Goal: Task Accomplishment & Management: Use online tool/utility

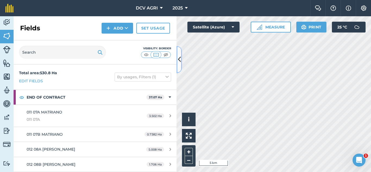
click at [181, 62] on button at bounding box center [179, 59] width 5 height 27
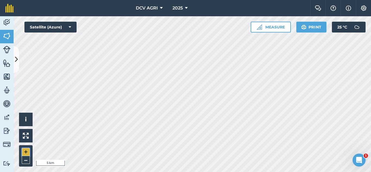
click at [24, 151] on button "+" at bounding box center [26, 152] width 8 height 8
click at [199, 3] on div "DCV AGRI 2025 Farm Chat Help Info Settings DCV AGRI - 2025 Reproduced with the …" at bounding box center [185, 86] width 371 height 172
click at [22, 152] on button "+" at bounding box center [26, 152] width 8 height 8
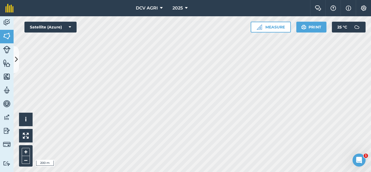
click at [21, 152] on div "+ –" at bounding box center [26, 156] width 14 height 21
click at [24, 152] on button "+" at bounding box center [26, 152] width 8 height 8
click at [27, 150] on button "+" at bounding box center [26, 152] width 8 height 8
click at [27, 162] on button "–" at bounding box center [26, 160] width 8 height 8
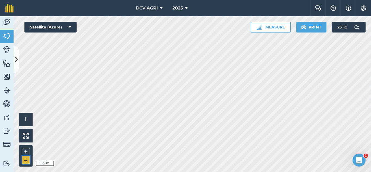
click at [27, 162] on button "–" at bounding box center [26, 160] width 8 height 8
click at [151, 7] on div "DCV AGRI 2025 Farm Chat Help Info Settings DCV AGRI - 2025 Reproduced with the …" at bounding box center [185, 86] width 371 height 172
click at [29, 150] on button "+" at bounding box center [26, 152] width 8 height 8
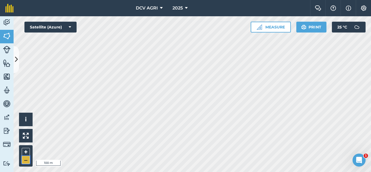
click at [23, 163] on button "–" at bounding box center [26, 160] width 8 height 8
click at [28, 150] on button "+" at bounding box center [26, 152] width 8 height 8
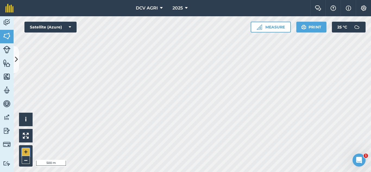
click at [28, 150] on button "+" at bounding box center [26, 152] width 8 height 8
click at [26, 161] on button "–" at bounding box center [26, 160] width 8 height 8
click at [26, 155] on button "+" at bounding box center [26, 152] width 8 height 8
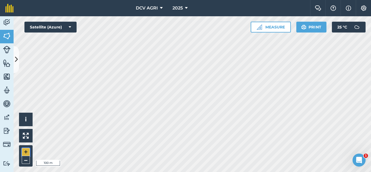
click at [26, 151] on button "+" at bounding box center [26, 152] width 8 height 8
click at [28, 159] on button "–" at bounding box center [26, 160] width 8 height 8
click at [28, 161] on button "–" at bounding box center [26, 160] width 8 height 8
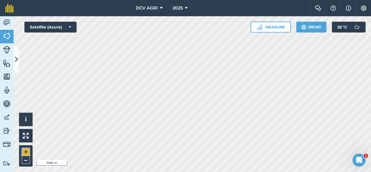
click at [22, 154] on button "+" at bounding box center [26, 152] width 8 height 8
click at [26, 151] on button "+" at bounding box center [26, 152] width 8 height 8
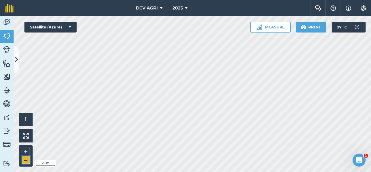
click at [27, 160] on button "–" at bounding box center [26, 160] width 8 height 8
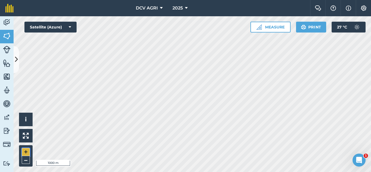
click at [26, 153] on button "+" at bounding box center [26, 152] width 8 height 8
click at [23, 151] on button "+" at bounding box center [26, 152] width 8 height 8
click at [26, 158] on button "–" at bounding box center [26, 160] width 8 height 8
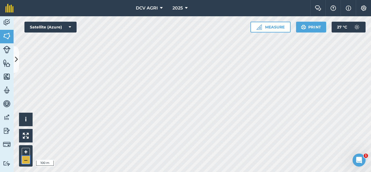
click at [26, 158] on button "–" at bounding box center [26, 160] width 8 height 8
click at [24, 153] on button "+" at bounding box center [26, 152] width 8 height 8
click at [25, 152] on button "+" at bounding box center [26, 152] width 8 height 8
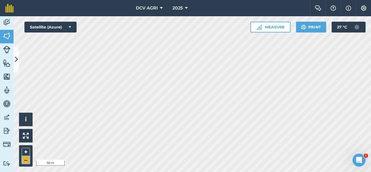
click at [25, 159] on button "–" at bounding box center [26, 160] width 8 height 8
click at [29, 159] on button "–" at bounding box center [26, 160] width 8 height 8
click at [26, 152] on button "+" at bounding box center [26, 152] width 8 height 8
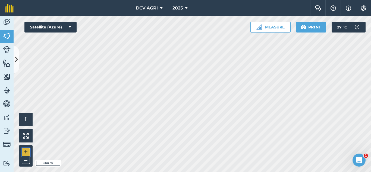
click at [26, 152] on button "+" at bounding box center [26, 152] width 8 height 8
click at [27, 150] on button "+" at bounding box center [26, 152] width 8 height 8
